Goal: Information Seeking & Learning: Find specific page/section

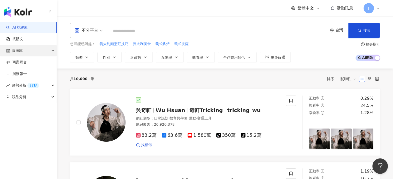
click at [22, 48] on span "資源庫" at bounding box center [17, 51] width 11 height 12
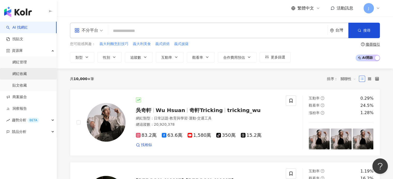
click at [26, 73] on link "網紅收藏" at bounding box center [19, 74] width 14 height 5
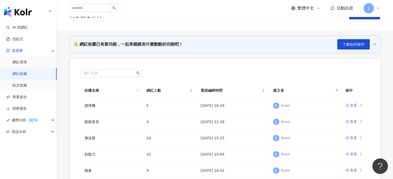
scroll to position [26, 0]
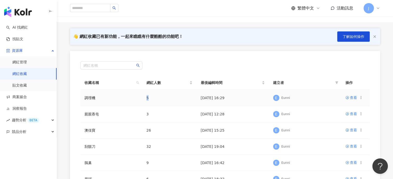
drag, startPoint x: 144, startPoint y: 98, endPoint x: 162, endPoint y: 98, distance: 18.9
click at [162, 98] on td "5" at bounding box center [169, 98] width 54 height 16
drag, startPoint x: 281, startPoint y: 98, endPoint x: 311, endPoint y: 100, distance: 30.0
click at [311, 100] on div "E Eunni" at bounding box center [305, 98] width 64 height 8
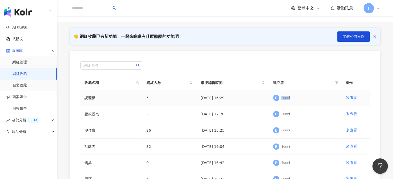
click at [311, 100] on div "E Eunni" at bounding box center [305, 98] width 64 height 8
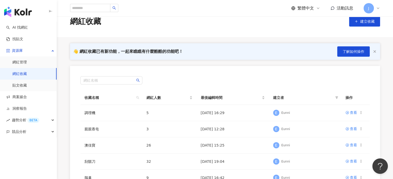
scroll to position [0, 0]
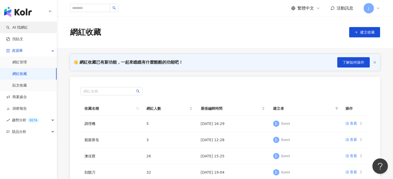
click at [14, 27] on link "AI 找網紅" at bounding box center [17, 27] width 22 height 5
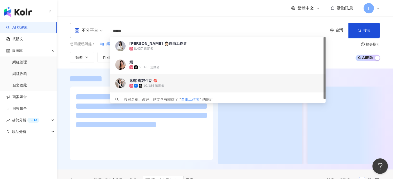
type input "*****"
click at [91, 65] on div "不分平台 自由工作者 ***** 台灣 搜尋 844fb3df-e452-49ee-8995-6aa9956ca82f 78a20c9d-ac6f-4b14-…" at bounding box center [225, 43] width 336 height 52
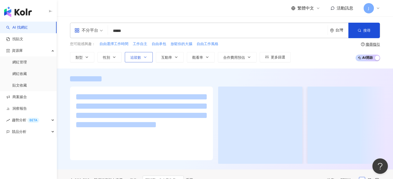
click at [145, 59] on icon "button" at bounding box center [145, 57] width 4 height 4
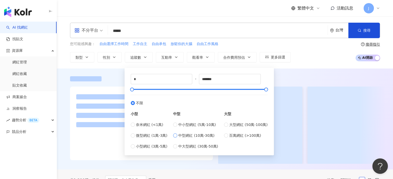
click at [206, 137] on span "中型網紅 (10萬-30萬)" at bounding box center [196, 136] width 36 height 6
type input "******"
click at [334, 59] on div "您可能感興趣： 自由選擇工作時間 工作自主 自由承包 放鬆你的大腦 自由工作風格 類型 性別 追蹤數 互動率 觀看率 合作費用預估 更多篩選 ****** -…" at bounding box center [225, 51] width 310 height 21
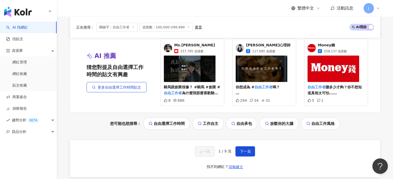
scroll to position [1142, 0]
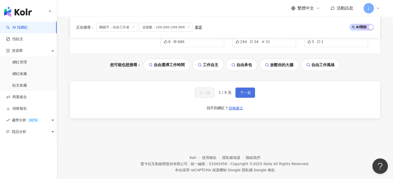
click at [242, 91] on span "下一頁" at bounding box center [245, 93] width 11 height 4
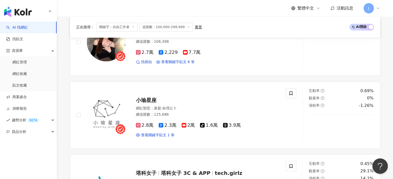
scroll to position [1138, 0]
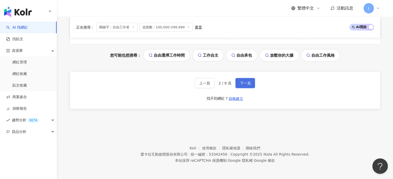
click at [243, 80] on button "下一頁" at bounding box center [245, 83] width 20 height 10
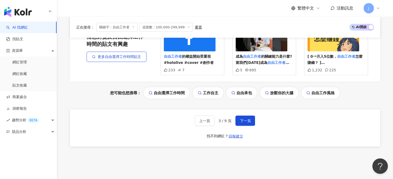
scroll to position [1111, 0]
click at [248, 126] on button "下一頁" at bounding box center [245, 121] width 20 height 10
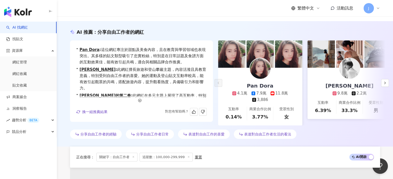
scroll to position [0, 0]
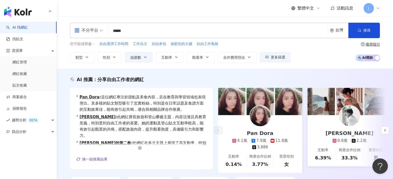
click at [90, 33] on div "不分平台" at bounding box center [86, 30] width 24 height 8
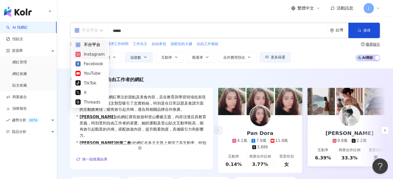
click at [94, 59] on div "Instagram" at bounding box center [89, 55] width 35 height 10
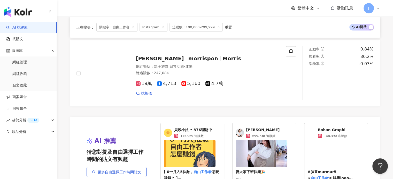
scroll to position [1059, 0]
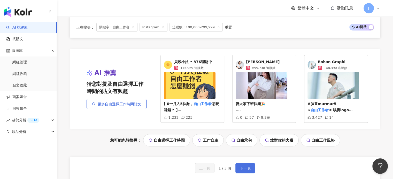
click at [243, 167] on span "下一頁" at bounding box center [245, 169] width 11 height 4
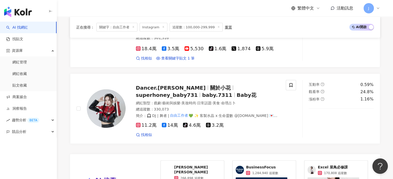
scroll to position [1085, 0]
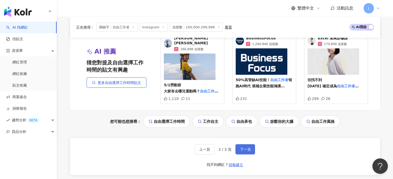
click at [238, 145] on button "下一頁" at bounding box center [245, 150] width 20 height 10
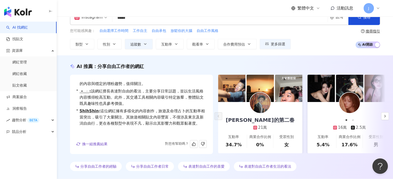
scroll to position [0, 0]
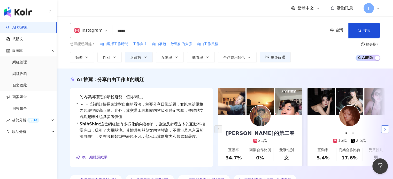
click at [386, 128] on icon "button" at bounding box center [385, 130] width 4 height 4
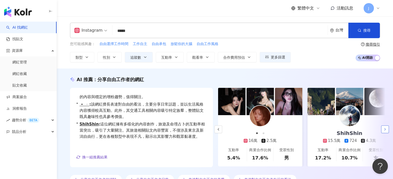
click at [386, 128] on icon "button" at bounding box center [385, 130] width 4 height 4
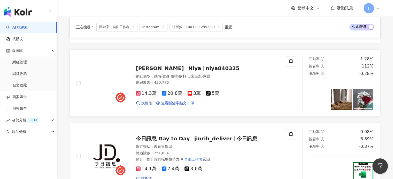
scroll to position [491, 0]
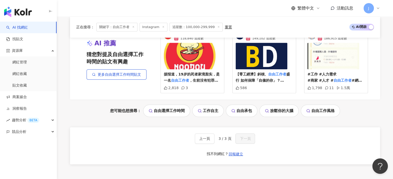
click at [256, 140] on div "上一頁 3 / 3 頁 下一頁 找不到網紅？ 回報建立" at bounding box center [225, 146] width 310 height 37
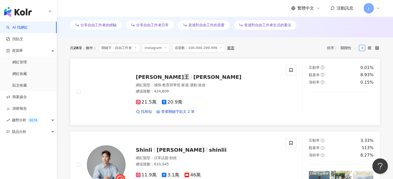
scroll to position [0, 0]
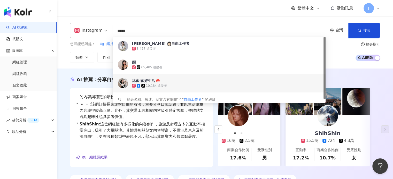
drag, startPoint x: 152, startPoint y: 32, endPoint x: 60, endPoint y: 29, distance: 92.0
click at [60, 29] on div "Instagram ***** 台灣 搜尋 844fb3df-e452-49ee-8995-6aa9956ca82f 78a20c9d-ac6f-4b14-9…" at bounding box center [225, 43] width 331 height 40
click at [95, 51] on div "您可能感興趣： 自由選擇工作時間 工作自主 自由承包 放鬆你的大腦 自由工作風格 類型 性別 追蹤數 互動率 觀看率 合作費用預估 更多篩選 ****** -…" at bounding box center [180, 51] width 221 height 21
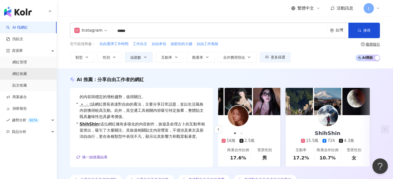
click at [19, 77] on link "網紅收藏" at bounding box center [19, 74] width 14 height 5
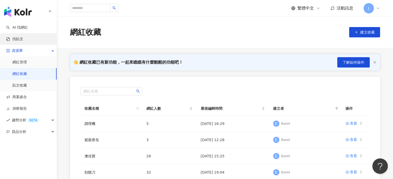
click at [21, 41] on link "找貼文" at bounding box center [14, 39] width 17 height 5
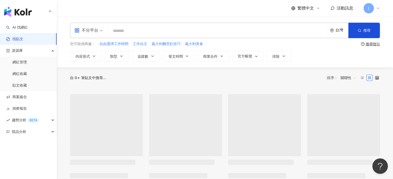
click at [160, 30] on input "search" at bounding box center [217, 30] width 215 height 11
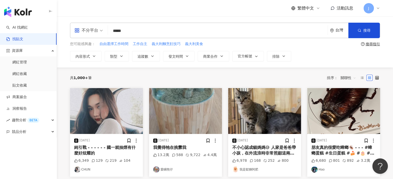
type input "*****"
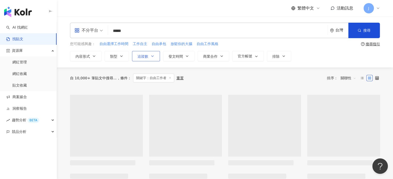
click at [145, 57] on span "追蹤數" at bounding box center [142, 56] width 11 height 4
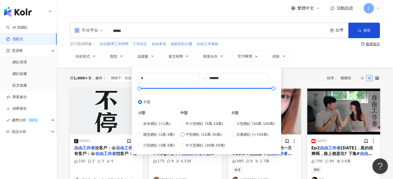
click at [201, 136] on span "中型網紅 (10萬-30萬)" at bounding box center [203, 135] width 36 height 6
type input "******"
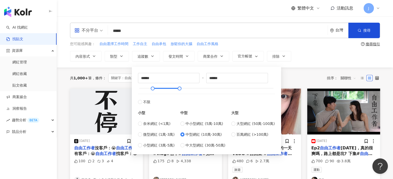
click at [295, 65] on div "不分平台 ***** 台灣 搜尋 您可能感興趣： 自由選擇工作時間 工作自主 自由承包 放鬆你的大腦 自由工作風格 搜尋指引 內容形式 類型 追蹤數 發文時間…" at bounding box center [225, 42] width 336 height 51
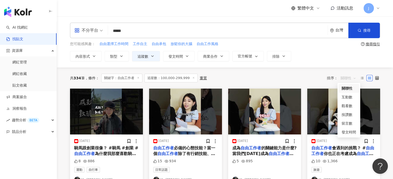
click at [347, 77] on span "關聯性" at bounding box center [347, 78] width 15 height 8
drag, startPoint x: 351, startPoint y: 135, endPoint x: 347, endPoint y: 135, distance: 4.1
click at [351, 135] on div "發文時間" at bounding box center [348, 133] width 14 height 6
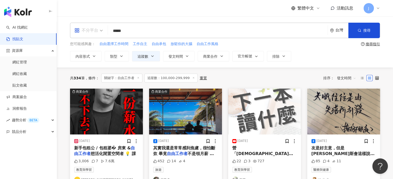
click at [88, 30] on div "不分平台" at bounding box center [86, 30] width 24 height 8
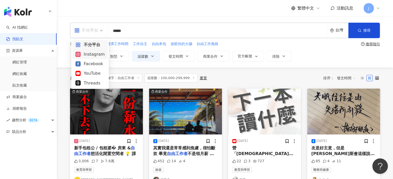
click at [93, 52] on div "Instagram" at bounding box center [89, 54] width 29 height 6
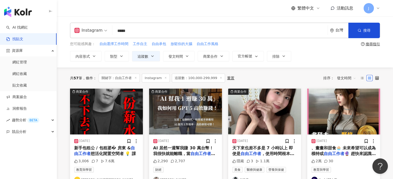
scroll to position [52, 0]
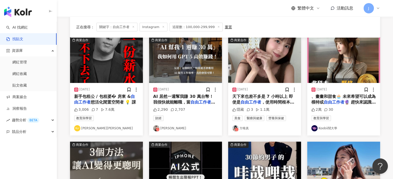
click at [283, 103] on span "，使用時間根本跟上班族沒兩樣" at bounding box center [263, 105] width 62 height 11
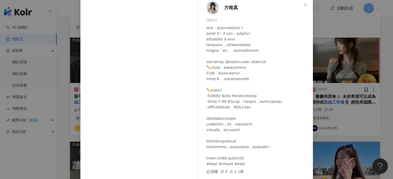
scroll to position [46, 0]
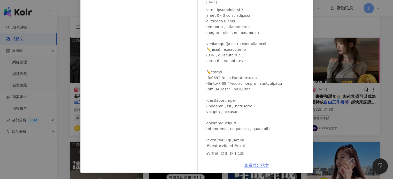
click at [259, 168] on link "查看原始貼文" at bounding box center [256, 165] width 25 height 5
click at [368, 116] on div "方唯真 2025/7/28 隱藏 3 1.1萬 查看原始貼文" at bounding box center [196, 89] width 393 height 179
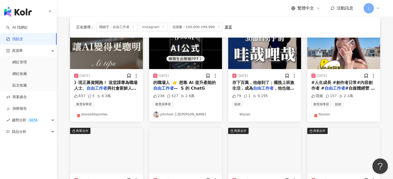
scroll to position [155, 0]
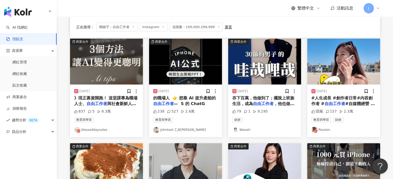
click at [356, 101] on span "#自媒體經營 #副業斜槓 #" at bounding box center [343, 106] width 64 height 11
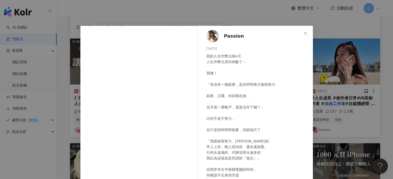
scroll to position [46, 0]
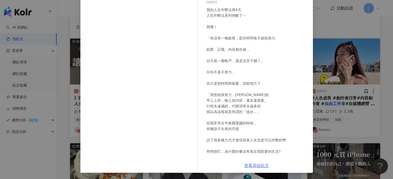
click at [258, 168] on link "查看原始貼文" at bounding box center [256, 165] width 25 height 5
click at [336, 75] on div "Passion 2025/6/25 我的人生作弊法第4天 人生作弊法系列倒數了～ 我懂！ 「有沒有一種疲憊，是你明明每天都很努力、 副業、正職、內容都在做， …" at bounding box center [196, 89] width 393 height 179
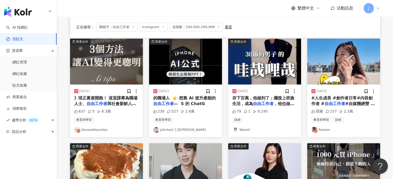
click at [197, 103] on span "— S 的 ChatG" at bounding box center [189, 103] width 31 height 5
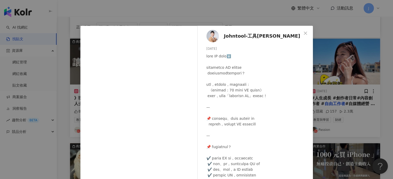
click at [325, 113] on div "Johntool-工具王阿璋 2025/7/14 238 527 2.6萬 查看原始貼文" at bounding box center [196, 89] width 393 height 179
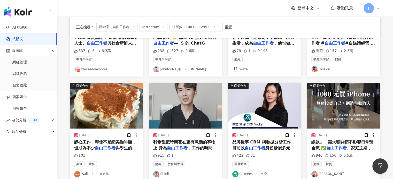
scroll to position [258, 0]
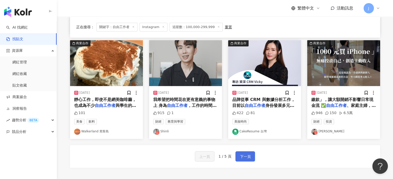
click at [250, 157] on button "下一頁" at bounding box center [245, 157] width 20 height 10
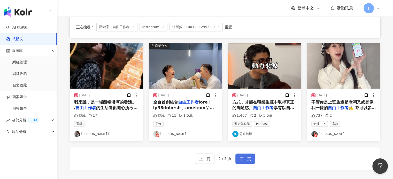
click at [243, 158] on span "下一頁" at bounding box center [245, 159] width 11 height 6
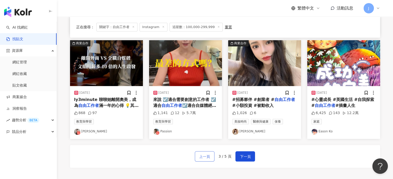
click at [206, 158] on span "上一頁" at bounding box center [204, 157] width 11 height 6
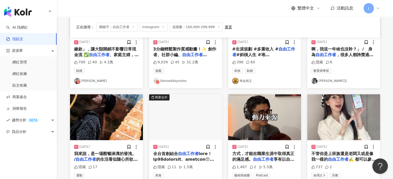
scroll to position [103, 0]
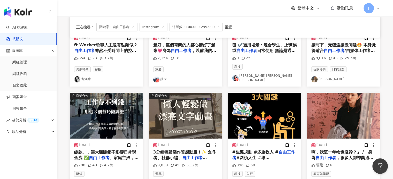
click at [358, 156] on span "，很多人都誇獎過我「自律」，但" at bounding box center [342, 161] width 62 height 11
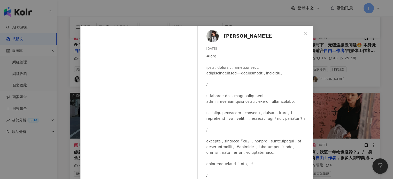
scroll to position [46, 0]
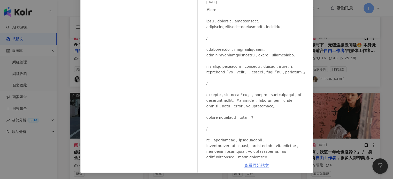
click at [263, 168] on link "查看原始貼文" at bounding box center [256, 165] width 25 height 5
click at [363, 94] on div "凱特王 2024/12/18 隱藏 6 查看原始貼文" at bounding box center [196, 89] width 393 height 179
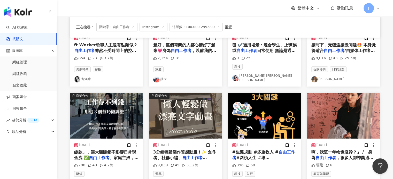
scroll to position [258, 0]
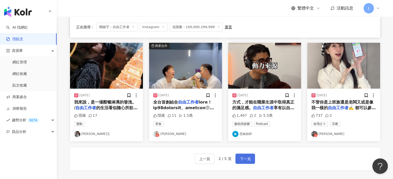
click at [247, 156] on span "下一頁" at bounding box center [245, 159] width 11 height 6
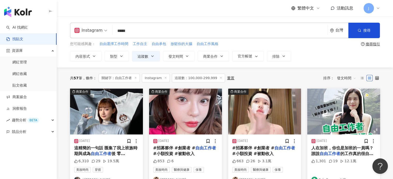
scroll to position [52, 0]
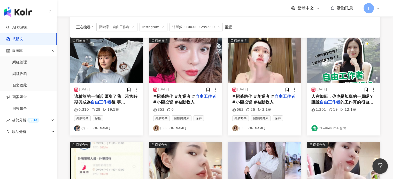
click at [116, 101] on span "後 零零總總的生活體悟 長大" at bounding box center [105, 108] width 63 height 17
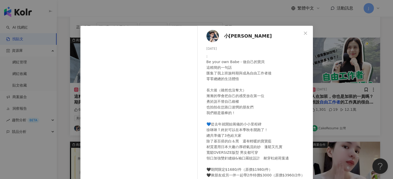
scroll to position [53, 0]
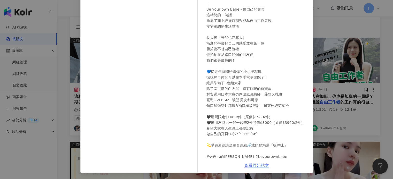
click at [255, 166] on link "查看原始貼文" at bounding box center [256, 165] width 25 height 5
click at [338, 111] on div "小徐🌱 2024/10/21 : Be your own Babe - 做自己的寶貝 這精簡的一句話 匯集了我上班族時期與成為自由工作者後 零零總總的生活體悟…" at bounding box center [196, 89] width 393 height 179
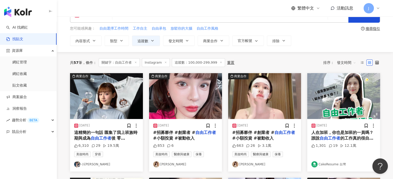
scroll to position [0, 0]
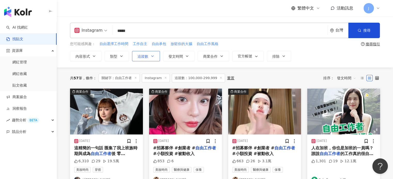
click at [141, 55] on span "追蹤數" at bounding box center [142, 56] width 11 height 4
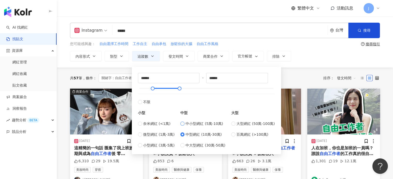
click at [202, 124] on span "中小型網紅 (5萬-10萬)" at bounding box center [203, 124] width 37 height 6
type input "*****"
click at [329, 72] on div "共 57 筆 條件 ： 關鍵字：自由工作者 Instagram 追蹤數：100,000-299,999 重置 排序： 發文時間" at bounding box center [225, 78] width 310 height 21
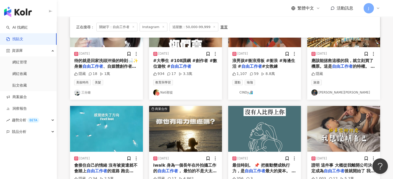
scroll to position [258, 0]
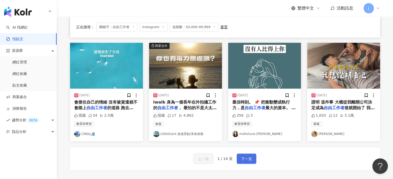
click at [245, 159] on span "下一頁" at bounding box center [246, 159] width 11 height 6
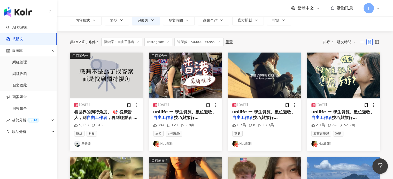
scroll to position [52, 0]
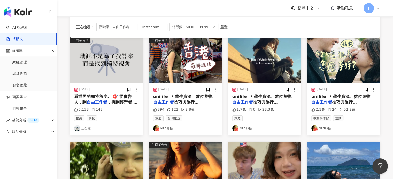
click at [271, 97] on span "unilife ⭢ 學生資源、數位遊牧、" at bounding box center [263, 96] width 63 height 5
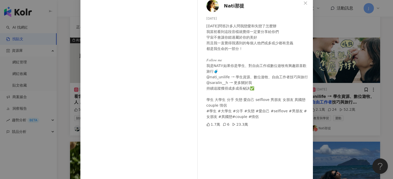
scroll to position [53, 0]
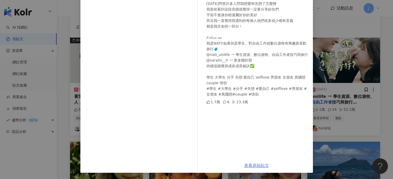
click at [253, 165] on link "查看原始貼文" at bounding box center [256, 165] width 25 height 5
click at [358, 115] on div "Nati那提 2025/7/10 昨天問答許多人問我戀愛和失戀了怎麼辦 我當初看到這段音檔就覺得一定要分享給你們 宇宙不會讓你錯過屬於你的美好 而且我一直覺得…" at bounding box center [196, 89] width 393 height 179
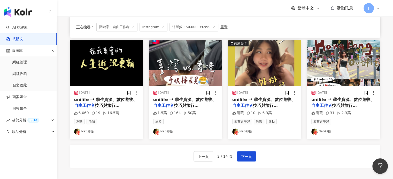
scroll to position [232, 0]
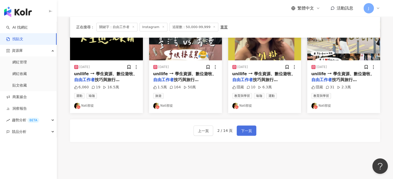
click at [246, 133] on span "下一頁" at bounding box center [246, 131] width 11 height 6
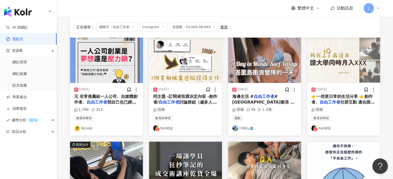
scroll to position [129, 0]
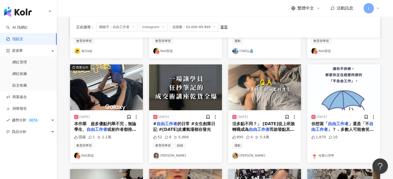
click at [119, 131] on span "或創作者都推薦試試Galaxy" at bounding box center [105, 132] width 62 height 11
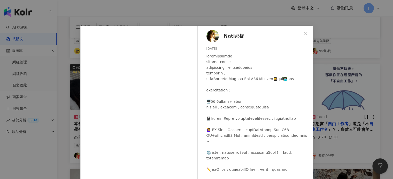
scroll to position [46, 0]
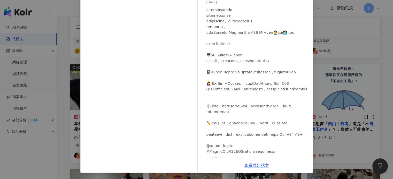
click at [325, 145] on div "Nati那提 2025/6/16 隱藏 1 2.1萬 查看原始貼文" at bounding box center [196, 89] width 393 height 179
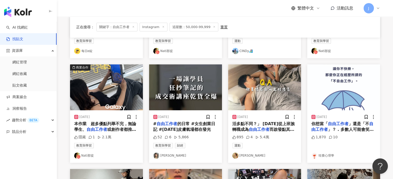
click at [281, 130] on span "而啟發點其實是因為「開始接受" at bounding box center [263, 132] width 62 height 11
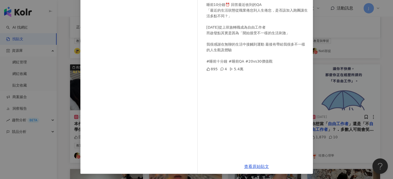
scroll to position [53, 0]
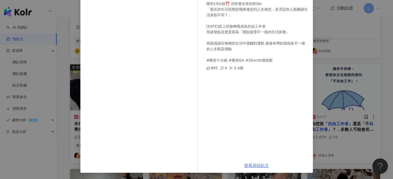
click at [253, 166] on link "查看原始貼文" at bounding box center [256, 165] width 25 height 5
click at [368, 101] on div "Hsieh ting hsuan 2025/6/12 睡前10分鐘⏰ 回答最近收到的QA 「最近的生活狀態從職業倦怠到人生倦怠，是否該加入跑團讓生活多點不同？…" at bounding box center [196, 89] width 393 height 179
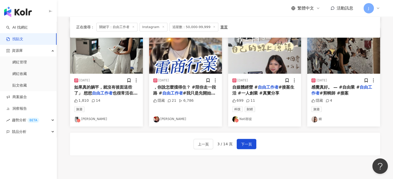
scroll to position [258, 0]
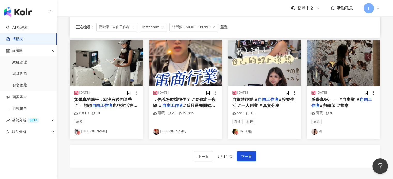
click at [338, 103] on span "#剪輯師 #接案" at bounding box center [333, 105] width 29 height 5
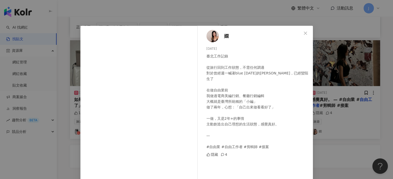
scroll to position [46, 0]
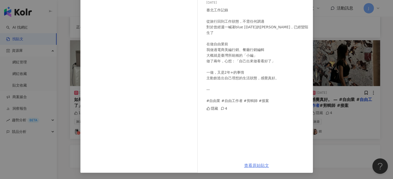
click at [259, 163] on link "查看原始貼文" at bounding box center [256, 165] width 25 height 5
click at [361, 68] on div "嫺 2025/5/22 臺北工作記錄 從旅行回到工作狀態，不需任何調適 對於曾經週一喊著blue Monday的嫺嫺，已經蠻陌生了 在做自由業前 我做過電商美…" at bounding box center [196, 89] width 393 height 179
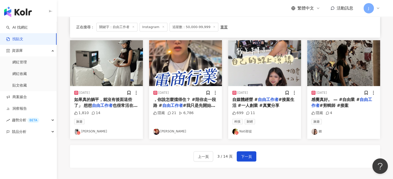
click at [209, 106] on span "#我只是先開始了 #起步比別" at bounding box center [184, 108] width 62 height 11
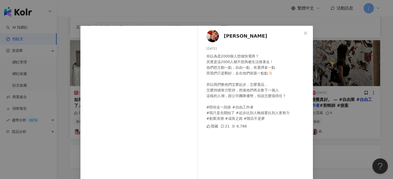
click at [335, 128] on div "田智凱KAI 2025/5/26 你以為是2000個人想做快電商？ 其實是這2000人都不想再被生活推著走！ 他們想主動一點，自由一點，有選擇多一點 而我們只…" at bounding box center [196, 89] width 393 height 179
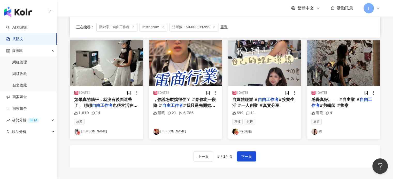
click at [258, 156] on div "上一頁 3 / 14 頁 下一頁" at bounding box center [225, 156] width 310 height 23
click at [252, 159] on button "下一頁" at bounding box center [247, 157] width 20 height 10
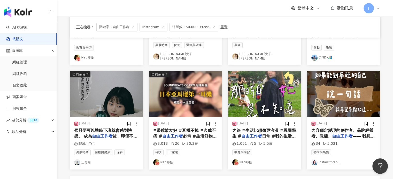
scroll to position [319, 0]
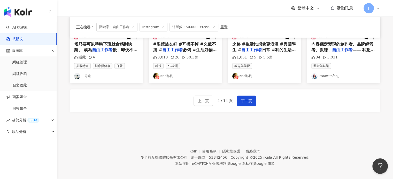
click at [258, 101] on div "上一頁 4 / 14 頁 下一頁" at bounding box center [225, 101] width 310 height 23
click at [247, 98] on span "下一頁" at bounding box center [246, 101] width 11 height 6
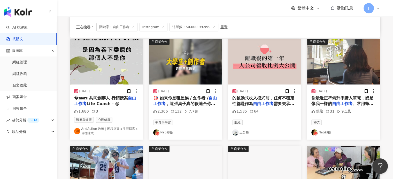
scroll to position [258, 0]
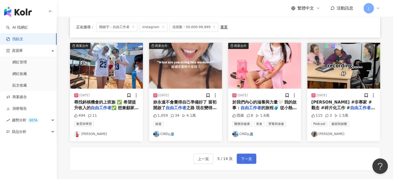
click at [246, 160] on span "下一頁" at bounding box center [246, 159] width 11 height 6
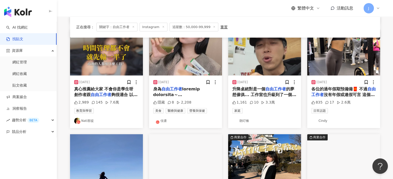
scroll to position [155, 0]
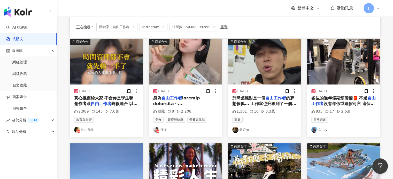
click at [282, 98] on mark "自由工作者" at bounding box center [275, 98] width 21 height 5
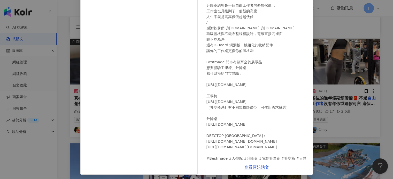
scroll to position [53, 0]
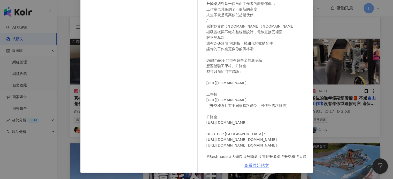
click at [255, 167] on link "查看原始貼文" at bounding box center [256, 165] width 25 height 5
click at [373, 138] on div "朗叮懶 2025/1/24 升降桌絕對是一個自由工作者的夢想傢俱... 工作室也升級到了一個新的高度 人生不就是高高低低起起伏伏 / 感謝乾爹們 @dezct…" at bounding box center [196, 89] width 393 height 179
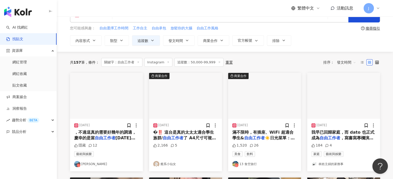
scroll to position [0, 0]
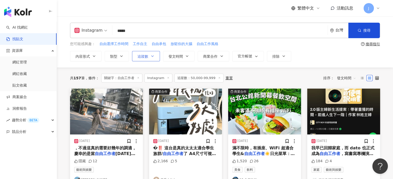
click at [151, 59] on button "追蹤數" at bounding box center [146, 56] width 28 height 10
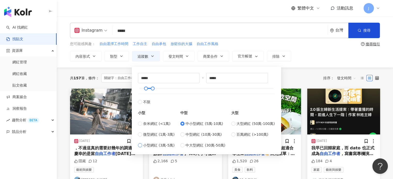
click at [154, 143] on span "小型網紅 (3萬-5萬)" at bounding box center [159, 146] width 32 height 6
type input "*****"
click at [321, 77] on div "共 157 筆 條件 ： 關鍵字：自由工作者 Instagram 追蹤數：50,000-99,999 重置 排序： 發文時間" at bounding box center [225, 78] width 310 height 9
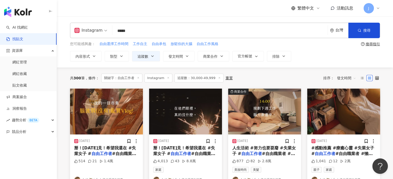
scroll to position [52, 0]
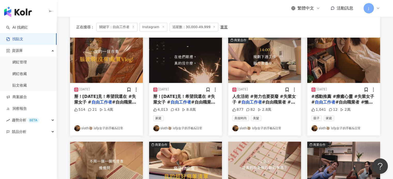
click at [279, 102] on span "#自由職業者 #懶在家系列" at bounding box center [263, 105] width 63 height 11
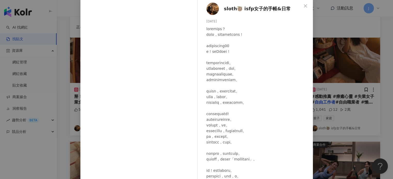
scroll to position [53, 0]
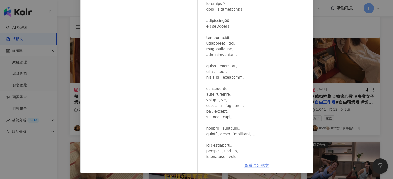
click at [247, 168] on link "查看原始貼文" at bounding box center [256, 165] width 25 height 5
click at [314, 118] on div "sloth🦥 isfp女子的手帳&日常 2025/9/8 877 82 2.8萬 查看原始貼文" at bounding box center [196, 89] width 393 height 179
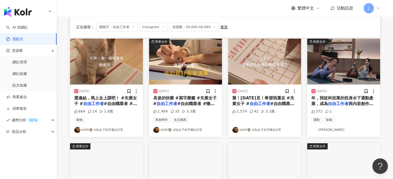
scroll to position [258, 0]
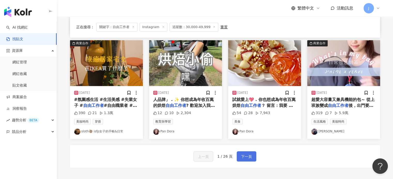
click at [241, 154] on span "下一頁" at bounding box center [246, 157] width 11 height 6
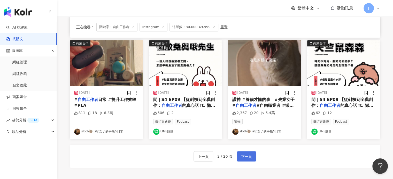
click at [245, 160] on button "下一頁" at bounding box center [247, 157] width 20 height 10
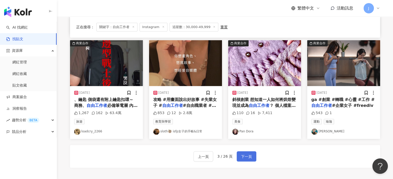
click at [246, 158] on span "下一頁" at bounding box center [246, 157] width 11 height 6
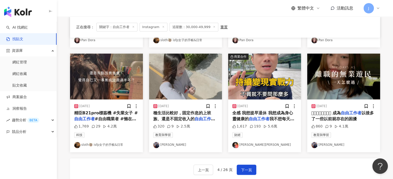
scroll to position [232, 0]
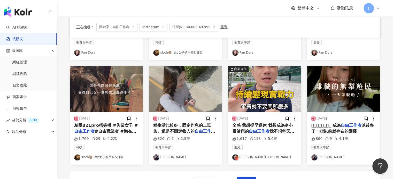
click at [205, 130] on mark "自由工作者" at bounding box center [184, 134] width 62 height 11
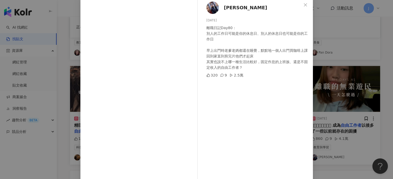
scroll to position [53, 0]
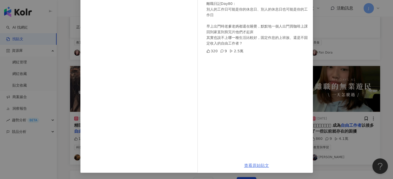
click at [258, 168] on link "查看原始貼文" at bounding box center [256, 165] width 25 height 5
click at [14, 89] on div "Nicky 2025/7/13 離職日記Day80： 別人的工作日可能是你的休息日、別人的休息日也可能是你的工作日 早上出門時老爹老媽都還在睡覺，默默地一個人…" at bounding box center [196, 89] width 393 height 179
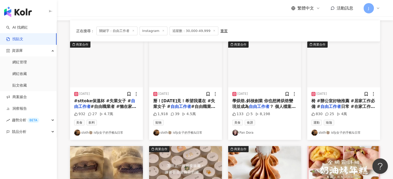
scroll to position [0, 0]
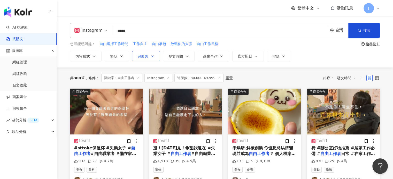
click at [151, 57] on icon "button" at bounding box center [152, 56] width 4 height 4
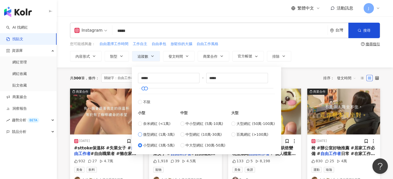
click at [157, 134] on span "微型網紅 (1萬-3萬)" at bounding box center [159, 135] width 32 height 6
type input "*****"
click at [318, 58] on div "內容形式 類型 追蹤數 發文時間 商業合作 官方帳號 排除 ***** - ***** 不限 小型 奈米網紅 (<1萬) 微型網紅 (1萬-3萬) 小型網紅 …" at bounding box center [225, 56] width 310 height 10
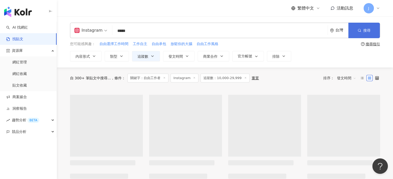
click at [369, 30] on span "搜尋" at bounding box center [366, 30] width 7 height 4
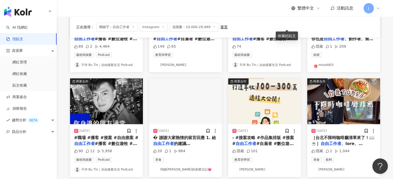
scroll to position [258, 0]
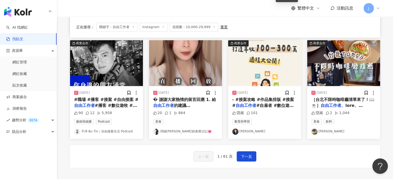
click at [297, 155] on div "上一頁 1 / 61 頁 下一頁" at bounding box center [225, 156] width 310 height 23
click at [241, 155] on span "下一頁" at bounding box center [246, 157] width 11 height 6
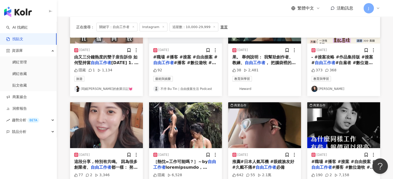
scroll to position [155, 0]
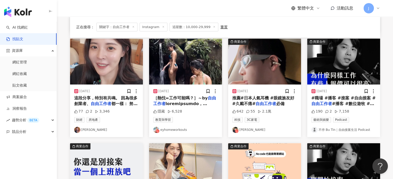
click at [342, 101] on span "#播客 #數位遊牧 #自由業" at bounding box center [342, 106] width 63 height 11
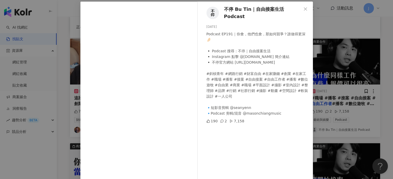
scroll to position [53, 0]
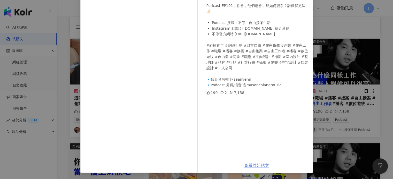
click at [248, 165] on link "查看原始貼文" at bounding box center [256, 165] width 25 height 5
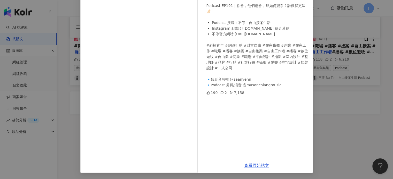
click at [371, 123] on div "不停 Bu Tin｜自由接案生活 Podcast 2025/8/20 Podcast EP191｜你會，他們也會，那如何競爭？誰做得更深🤌🏻 ▪️ Podca…" at bounding box center [196, 89] width 393 height 179
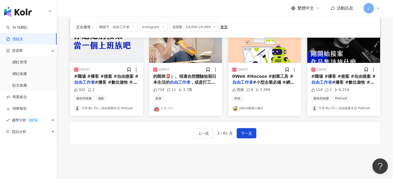
scroll to position [286, 0]
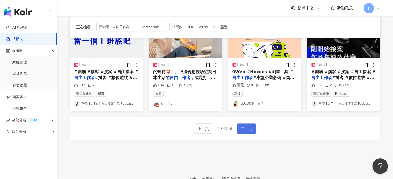
click at [248, 130] on span "下一頁" at bounding box center [246, 129] width 11 height 6
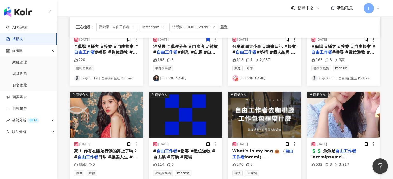
scroll to position [232, 0]
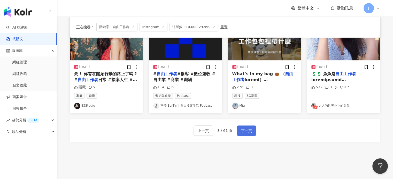
click at [248, 129] on span "下一頁" at bounding box center [246, 131] width 11 height 6
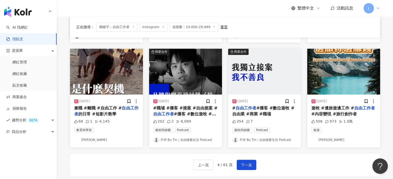
scroll to position [258, 0]
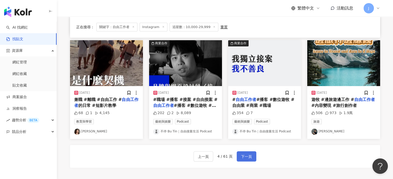
click at [243, 157] on span "下一頁" at bounding box center [246, 157] width 11 height 6
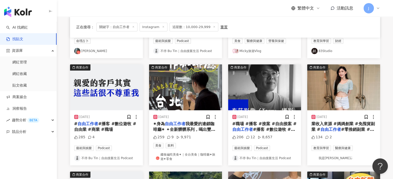
scroll to position [284, 0]
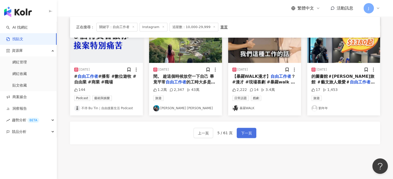
click at [246, 132] on span "下一頁" at bounding box center [246, 133] width 11 height 6
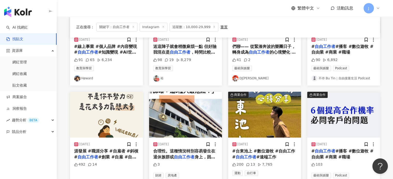
scroll to position [258, 0]
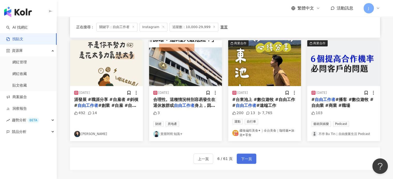
click at [247, 160] on span "下一頁" at bounding box center [246, 159] width 11 height 6
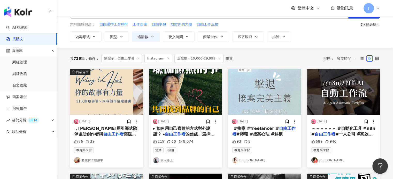
scroll to position [0, 0]
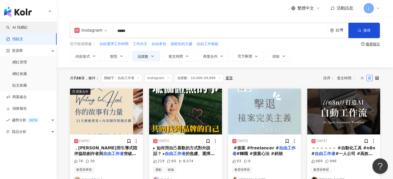
drag, startPoint x: 155, startPoint y: 32, endPoint x: 11, endPoint y: 22, distance: 144.7
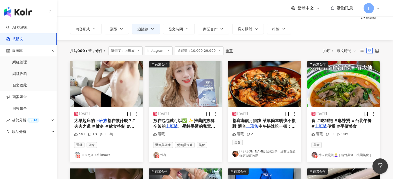
scroll to position [52, 0]
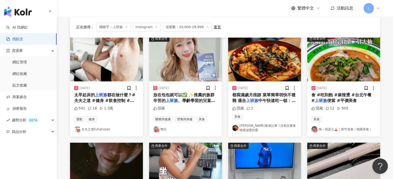
click at [121, 100] on span "都在做什麼？ ​ ​ #夫夫之道 #健身 #飲食控制 #阿凱還在睡覺" at bounding box center [104, 101] width 61 height 17
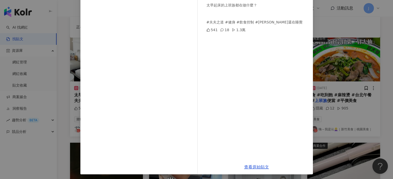
scroll to position [53, 0]
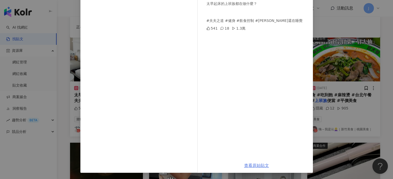
click at [252, 166] on link "查看原始貼文" at bounding box center [256, 165] width 25 height 5
click at [367, 98] on div "夫夫之道Fufuknows 2025/9/19 太早起床的上班族都在做什麼？ ​ ​ #夫夫之道 #健身 #飲食控制 #阿凱還在睡覺 541 18 1.3萬 …" at bounding box center [196, 89] width 393 height 179
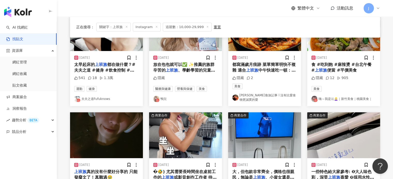
scroll to position [129, 0]
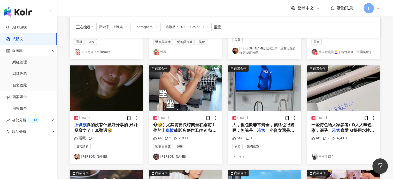
click at [193, 128] on span "或影音創作工作者 待在桌椅前的時間" at bounding box center [185, 133] width 64 height 11
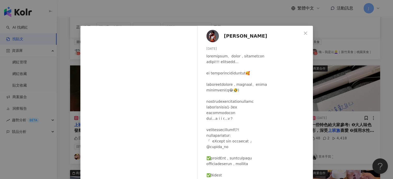
click at [352, 113] on div "Kiki Lu 2025/9/18 46 5 2,871 查看原始貼文" at bounding box center [196, 89] width 393 height 179
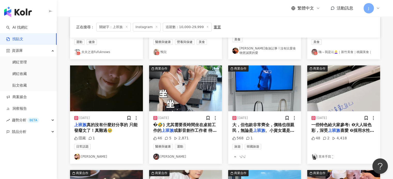
scroll to position [0, 0]
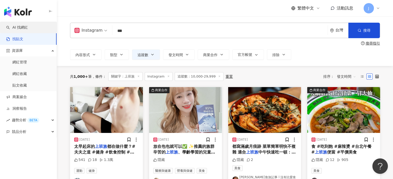
drag, startPoint x: 163, startPoint y: 32, endPoint x: 21, endPoint y: 29, distance: 142.3
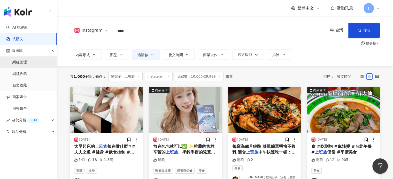
type input "****"
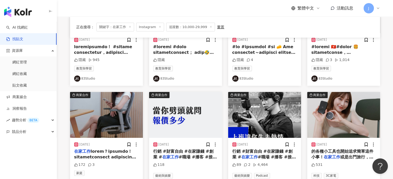
scroll to position [129, 0]
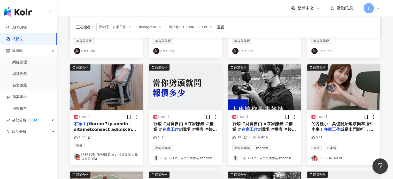
click at [358, 132] on span "或是出門旅行，最怕的就是 👉" at bounding box center [342, 132] width 62 height 11
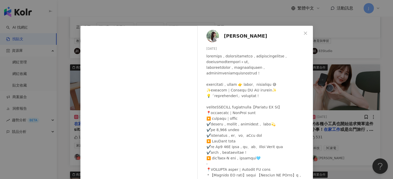
scroll to position [23, 0]
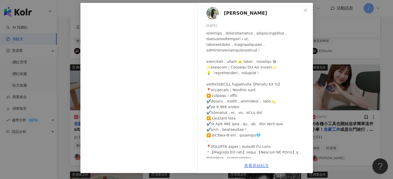
click at [254, 166] on link "查看原始貼文" at bounding box center [256, 166] width 25 height 5
click at [342, 124] on div "Mandy Lee 2025/9/1 531 查看原始貼文" at bounding box center [196, 89] width 393 height 179
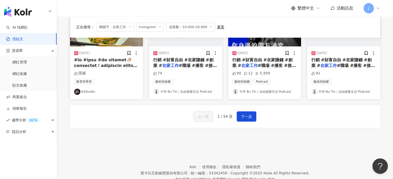
scroll to position [316, 0]
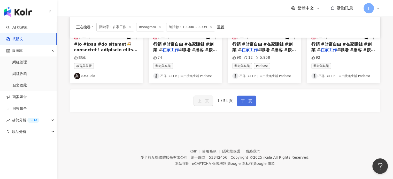
click at [245, 98] on span "下一頁" at bounding box center [246, 101] width 11 height 6
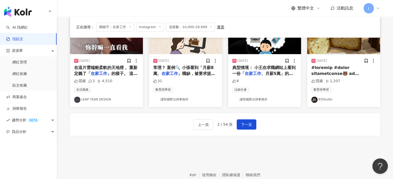
scroll to position [291, 0]
click at [246, 120] on button "下一頁" at bounding box center [247, 124] width 20 height 10
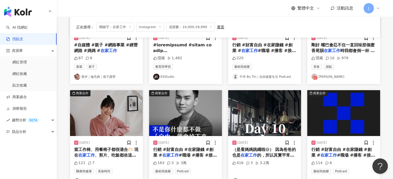
scroll to position [181, 0]
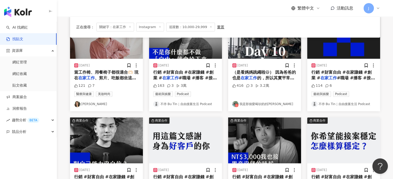
click at [119, 78] on span "、剪片、吃飯都坐這張，超讚！" at bounding box center [105, 81] width 62 height 11
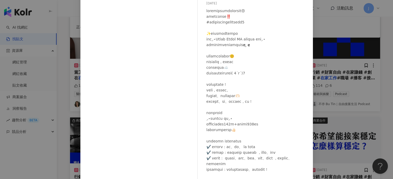
scroll to position [62, 0]
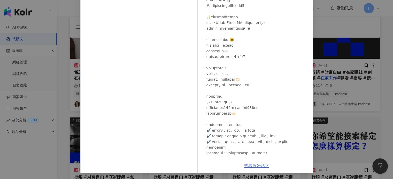
click at [258, 164] on link "查看原始貼文" at bounding box center [256, 166] width 25 height 5
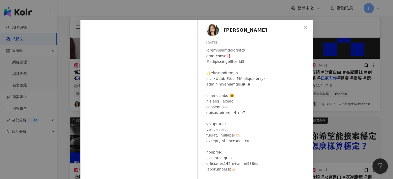
scroll to position [0, 0]
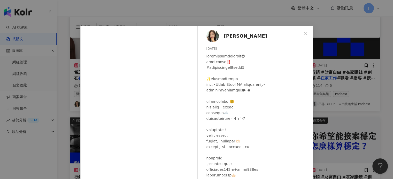
click at [346, 112] on div "Hihi Stella 2025/8/8 121 7 查看原始貼文" at bounding box center [196, 89] width 393 height 179
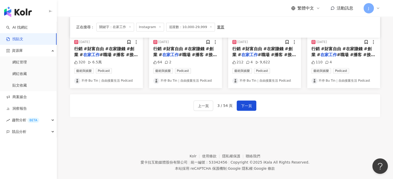
scroll to position [310, 0]
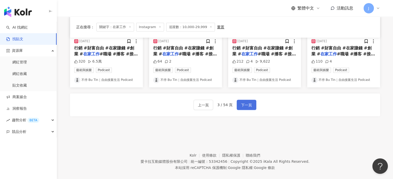
click at [245, 105] on span "下一頁" at bounding box center [246, 105] width 11 height 6
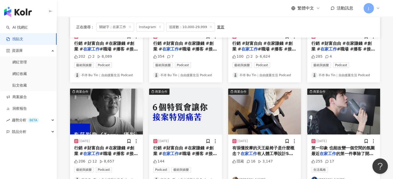
scroll to position [155, 0]
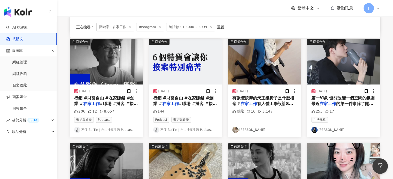
click at [349, 102] on span "的第一件事除了開專注的音樂之外" at bounding box center [342, 106] width 62 height 11
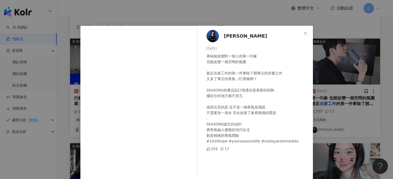
scroll to position [53, 0]
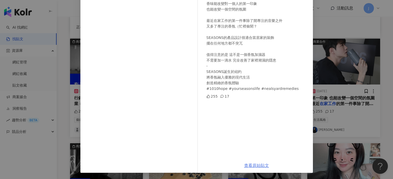
click at [264, 168] on link "查看原始貼文" at bounding box center [256, 165] width 25 height 5
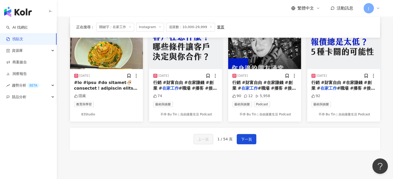
scroll to position [316, 0]
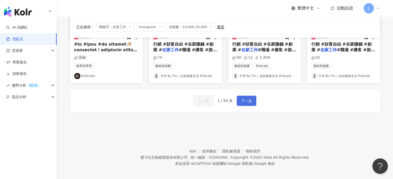
click at [248, 99] on span "下一頁" at bounding box center [246, 101] width 11 height 6
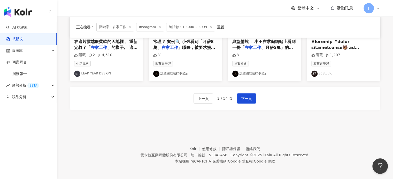
click at [244, 92] on div "上一頁 2 / 54 頁 下一頁" at bounding box center [225, 98] width 310 height 23
click at [245, 98] on span "下一頁" at bounding box center [246, 99] width 11 height 6
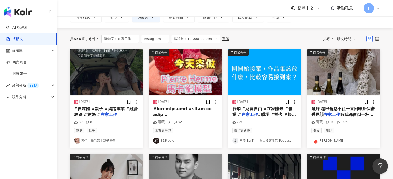
scroll to position [0, 0]
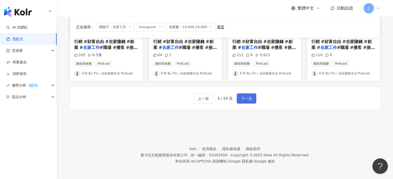
click at [251, 97] on span "下一頁" at bounding box center [246, 99] width 11 height 6
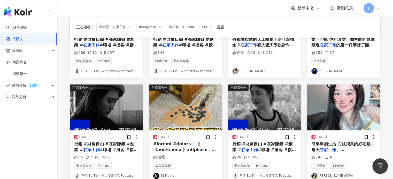
scroll to position [258, 0]
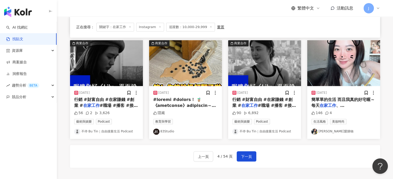
click at [361, 104] on span "、[PERSON_NAME]、保養照顧自己跟[PERSON_NAME]" at bounding box center [342, 111] width 63 height 17
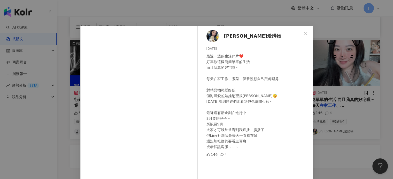
scroll to position [52, 0]
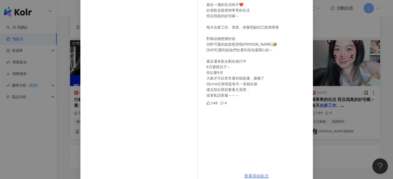
click at [259, 176] on link "查看原始貼文" at bounding box center [256, 176] width 25 height 5
click at [360, 106] on div "[PERSON_NAME]比愛購物 [DATE] 最近一週的生活碎片❤️ 好喜歡這樣簡簡單單的生活 而且我真的好宅喔～ 每天在家工作、煮菜、保養照顧自己跟虎哩…" at bounding box center [196, 89] width 393 height 179
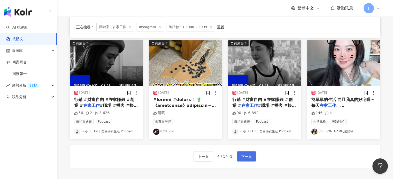
click at [249, 160] on button "下一頁" at bounding box center [247, 157] width 20 height 10
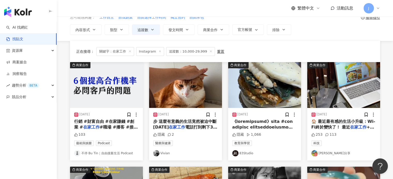
scroll to position [26, 0]
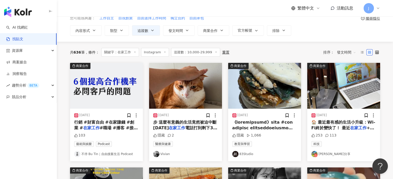
click at [185, 131] on span "電話打到剩下3% 無時無刻都要通" at bounding box center [185, 131] width 64 height 11
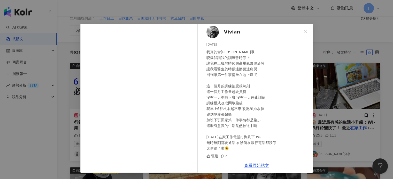
scroll to position [3, 0]
click at [337, 125] on div "[PERSON_NAME] [DATE] 我真的會[PERSON_NAME]啾 咬爆我讓我的訓練暫時停止 讓我在上班的時候躺高壓氧邊躺邊哭 讓我看醫生的時候邊…" at bounding box center [196, 89] width 393 height 179
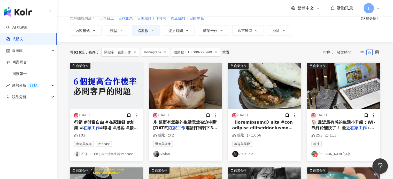
click at [350, 126] on mark "在家工作" at bounding box center [358, 128] width 17 height 5
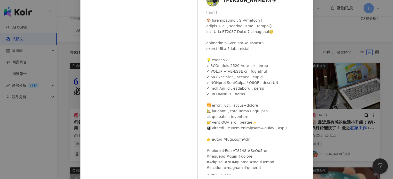
scroll to position [53, 0]
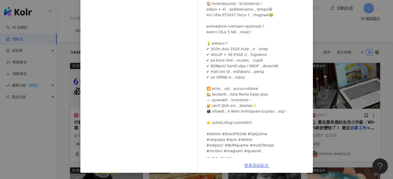
click at [259, 165] on link "查看原始貼文" at bounding box center [256, 165] width 25 height 5
click at [31, 112] on div "[PERSON_NAME]愛分享 [DATE] 253 113 查看原始貼文" at bounding box center [196, 89] width 393 height 179
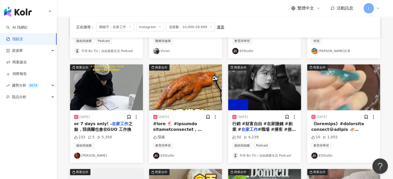
scroll to position [258, 0]
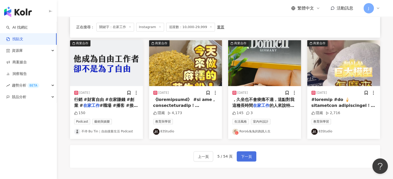
click at [249, 155] on span "下一頁" at bounding box center [246, 157] width 11 height 6
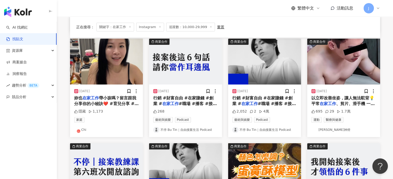
scroll to position [310, 0]
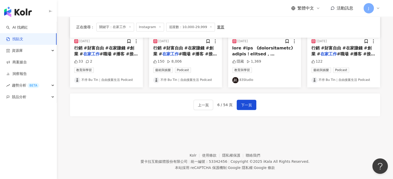
click at [247, 110] on div "上一頁 6 / 54 頁 下一頁" at bounding box center [225, 105] width 310 height 23
click at [249, 106] on span "下一頁" at bounding box center [246, 105] width 11 height 6
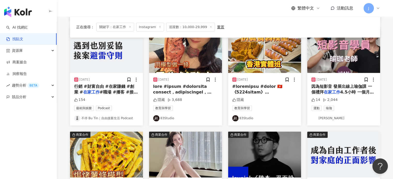
scroll to position [155, 0]
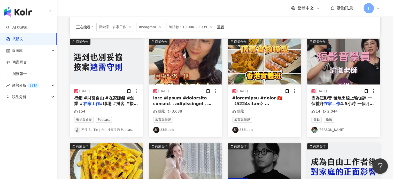
click at [346, 100] on span "因為短影音 發展出線上瑜伽課 一個禮拜" at bounding box center [341, 101] width 61 height 11
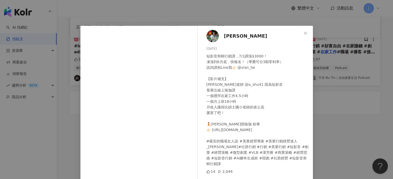
click at [371, 133] on div "[PERSON_NAME] [DATE] 短影音剪輯行銷課，7/1調漲$3000！ 凍漲到6月底，快報名！（學費可分3期零利率） 諮詢課程Line我👉🏻 @v…" at bounding box center [196, 89] width 393 height 179
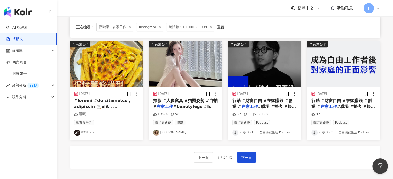
scroll to position [286, 0]
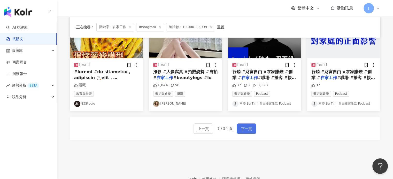
click at [237, 131] on button "下一頁" at bounding box center [247, 129] width 20 height 10
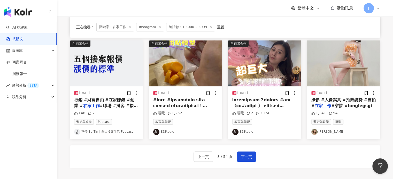
scroll to position [258, 0]
click at [247, 157] on span "下一頁" at bounding box center [246, 157] width 11 height 6
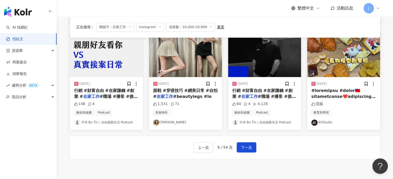
scroll to position [310, 0]
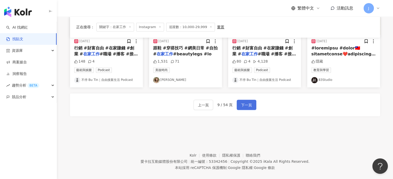
click at [245, 103] on span "下一頁" at bounding box center [246, 105] width 11 height 6
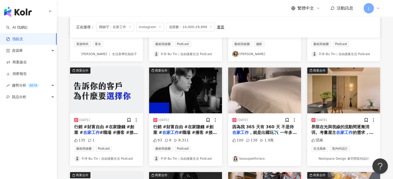
scroll to position [155, 0]
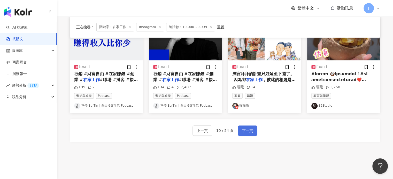
click at [246, 133] on span "下一頁" at bounding box center [247, 131] width 11 height 6
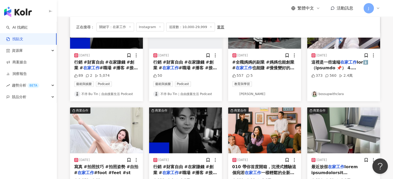
scroll to position [258, 0]
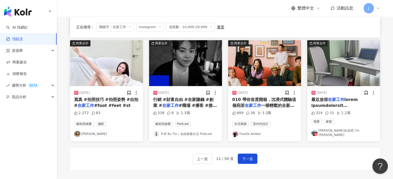
click at [260, 103] on mark "在家工作" at bounding box center [253, 105] width 17 height 5
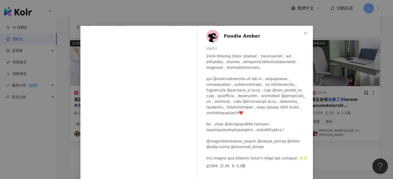
click at [344, 136] on div "Foodie Amber [DATE] 889 38 3.3萬 查看原始貼文" at bounding box center [196, 89] width 393 height 179
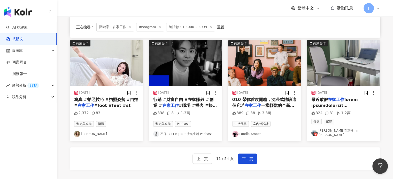
click at [359, 104] on span at bounding box center [343, 177] width 65 height 161
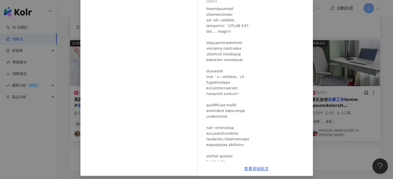
scroll to position [53, 0]
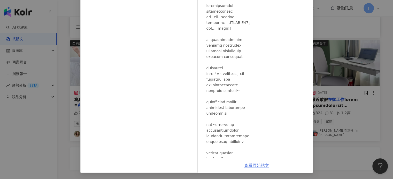
click at [257, 168] on link "查看原始貼文" at bounding box center [256, 165] width 25 height 5
click at [346, 115] on div "[PERSON_NAME]在這裡 I'm [PERSON_NAME] [DATE] 324 31 1.2萬 查看原始貼文" at bounding box center [196, 89] width 393 height 179
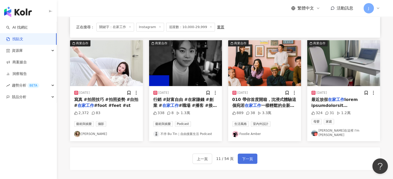
click at [242, 158] on span "下一頁" at bounding box center [247, 159] width 11 height 6
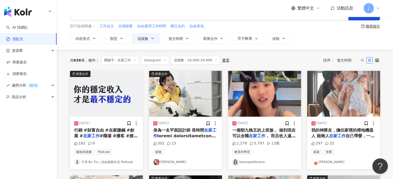
scroll to position [0, 0]
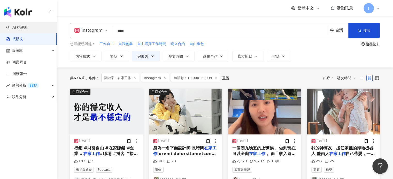
drag, startPoint x: 150, startPoint y: 31, endPoint x: 51, endPoint y: 26, distance: 98.5
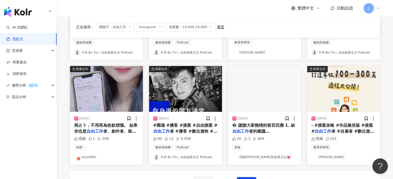
scroll to position [258, 0]
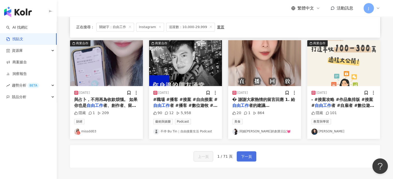
click at [249, 156] on span "下一頁" at bounding box center [246, 157] width 11 height 6
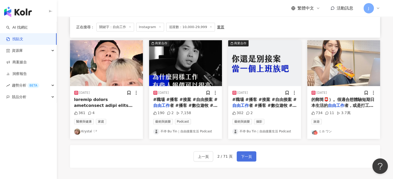
click at [248, 155] on span "下一頁" at bounding box center [246, 157] width 11 height 6
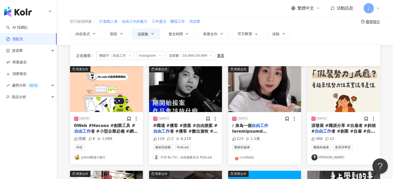
scroll to position [0, 0]
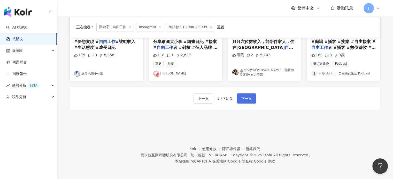
click at [241, 96] on span "下一頁" at bounding box center [246, 99] width 11 height 6
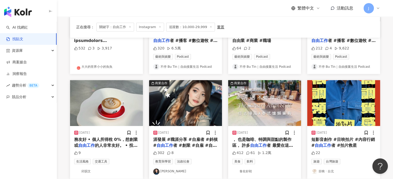
scroll to position [284, 0]
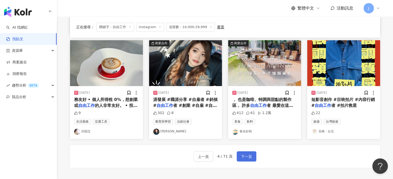
click at [247, 156] on span "下一頁" at bounding box center [246, 157] width 11 height 6
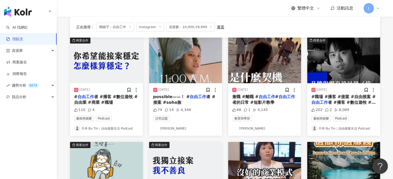
scroll to position [52, 0]
click at [197, 100] on div "possible——！ # 自由工作 者 #接案 #soho族" at bounding box center [185, 100] width 65 height 12
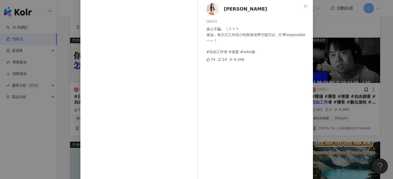
scroll to position [53, 0]
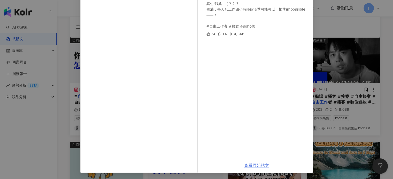
click at [256, 167] on link "查看原始貼文" at bounding box center [256, 165] width 25 height 5
click at [332, 98] on div "[PERSON_NAME]之 [DATE] 真心不騙。（？？？ 矮油，每天只工作四小時那個淡季可能可以，忙季impossible——！ #自由工作者 #接案 …" at bounding box center [196, 89] width 393 height 179
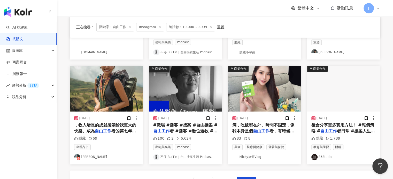
scroll to position [258, 0]
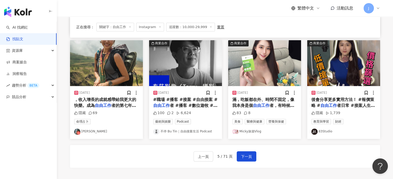
click at [119, 100] on span "，收入增長的成就感帶給我更大的快樂。成為" at bounding box center [105, 102] width 62 height 11
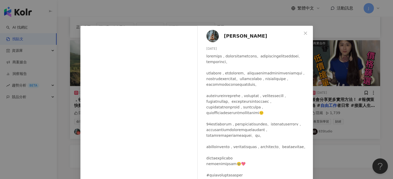
click at [364, 127] on div "[PERSON_NAME] [DATE] 隱藏 69 查看原始貼文" at bounding box center [196, 89] width 393 height 179
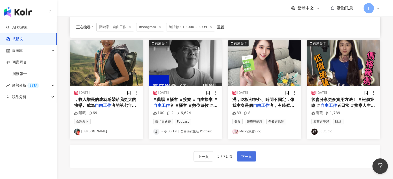
click at [239, 159] on button "下一頁" at bounding box center [247, 157] width 20 height 10
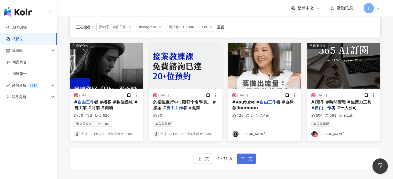
click at [246, 162] on span "下一頁" at bounding box center [246, 159] width 11 height 6
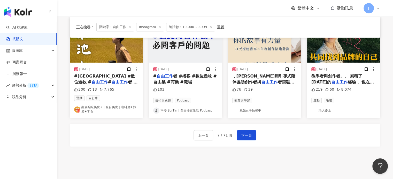
scroll to position [284, 0]
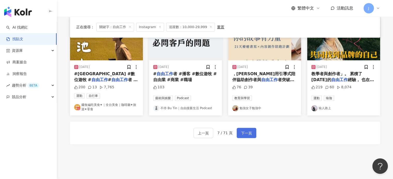
click at [249, 134] on span "下一頁" at bounding box center [246, 133] width 11 height 6
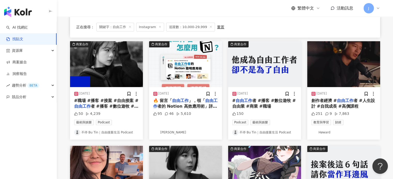
scroll to position [258, 0]
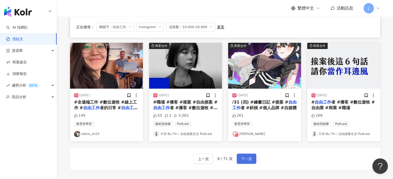
click at [245, 159] on span "下一頁" at bounding box center [246, 159] width 11 height 6
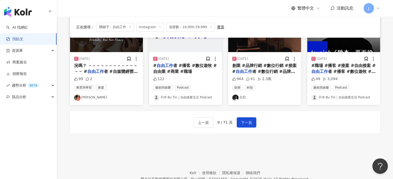
scroll to position [316, 0]
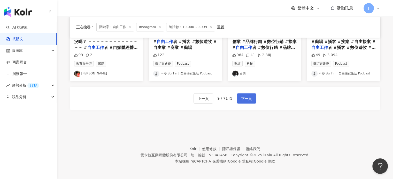
click at [249, 96] on span "下一頁" at bounding box center [246, 99] width 11 height 6
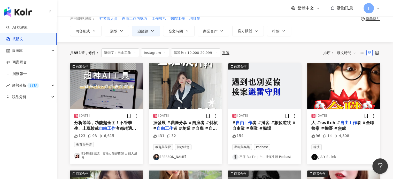
scroll to position [0, 0]
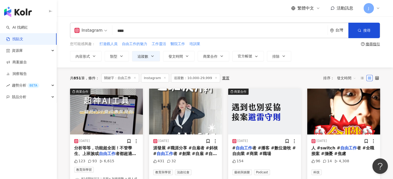
drag, startPoint x: 159, startPoint y: 29, endPoint x: 86, endPoint y: 33, distance: 72.9
click at [86, 33] on div "Instagram 自由工作 **** 台灣 搜尋" at bounding box center [225, 30] width 310 height 15
type input "****"
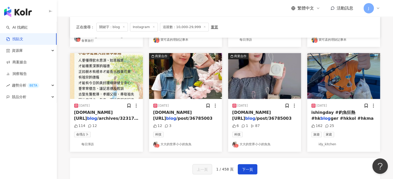
scroll to position [258, 0]
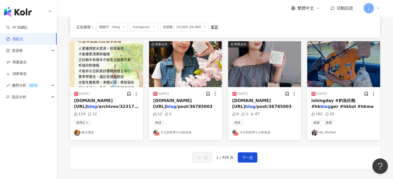
drag, startPoint x: 253, startPoint y: 157, endPoint x: 283, endPoint y: 158, distance: 30.0
click at [283, 158] on div "上一頁 1 / 458 頁 下一頁" at bounding box center [225, 157] width 310 height 23
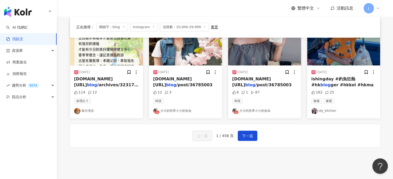
scroll to position [310, 0]
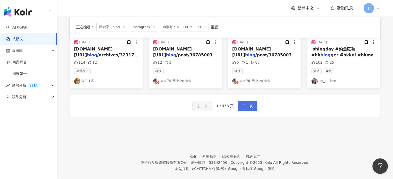
click at [251, 106] on button "下一頁" at bounding box center [248, 106] width 20 height 10
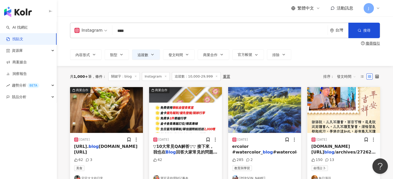
scroll to position [129, 0]
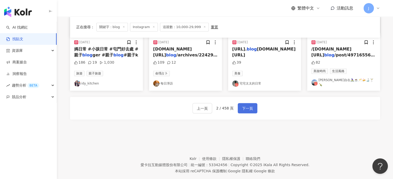
click at [243, 106] on span "下一頁" at bounding box center [247, 109] width 11 height 6
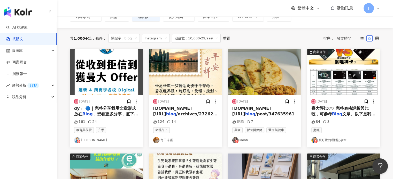
scroll to position [181, 0]
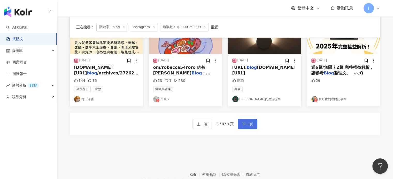
click at [245, 123] on span "下一頁" at bounding box center [247, 124] width 11 height 6
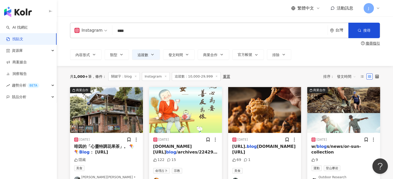
scroll to position [129, 0]
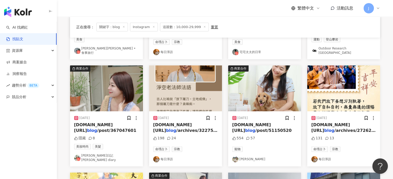
click at [106, 125] on span "[DOMAIN_NAME][URL]" at bounding box center [93, 128] width 39 height 11
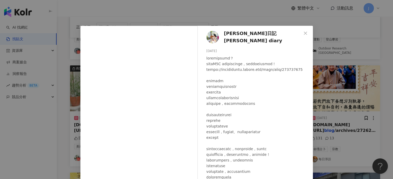
click at [337, 111] on div "[PERSON_NAME]日記[PERSON_NAME] diary [DATE] 隱藏 8 查看原始貼文" at bounding box center [196, 89] width 393 height 179
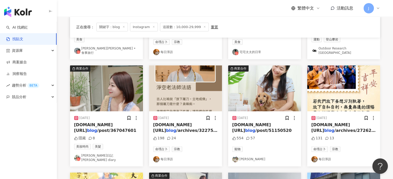
click at [268, 123] on span "[DOMAIN_NAME][URL]" at bounding box center [251, 128] width 39 height 11
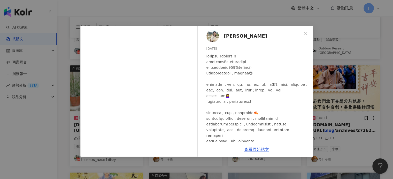
click at [344, 134] on div "[PERSON_NAME] [DATE] 554 57 查看原始貼文" at bounding box center [196, 89] width 393 height 179
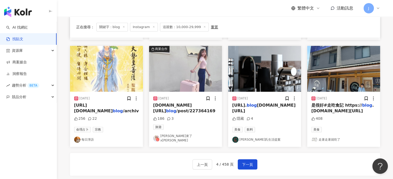
scroll to position [258, 0]
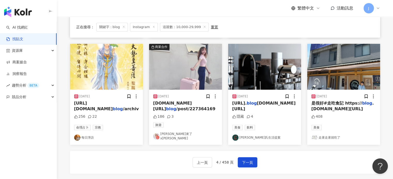
click at [176, 95] on div "[DATE] [DOMAIN_NAME][URL] blog /post/227364169 186 3 旅遊 [PERSON_NAME]來了x[PERSON…" at bounding box center [185, 117] width 73 height 55
click at [177, 101] on span "[DOMAIN_NAME][URL]" at bounding box center [172, 106] width 39 height 11
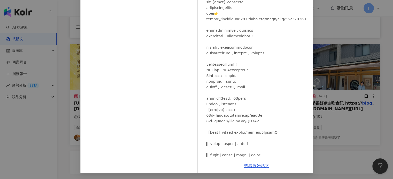
scroll to position [33, 0]
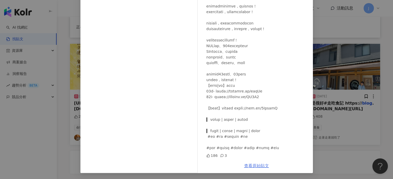
click at [256, 165] on link "查看原始貼文" at bounding box center [256, 166] width 25 height 5
click at [388, 146] on div "[PERSON_NAME]來了x[PERSON_NAME] [DATE] 186 3 查看原始貼文" at bounding box center [196, 89] width 393 height 179
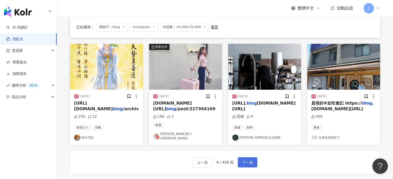
click at [252, 158] on button "下一頁" at bounding box center [248, 163] width 20 height 10
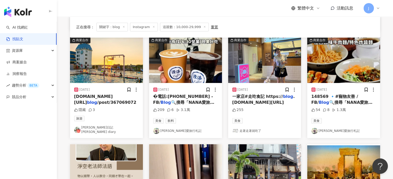
scroll to position [52, 0]
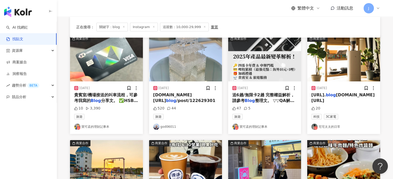
click at [336, 97] on mark "blog" at bounding box center [331, 95] width 10 height 5
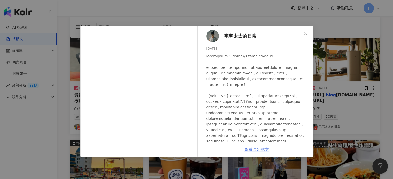
click at [247, 149] on link "查看原始貼文" at bounding box center [256, 149] width 25 height 5
click at [328, 106] on div "宅宅太太的日常 [DATE] 20 查看原始貼文" at bounding box center [196, 89] width 393 height 179
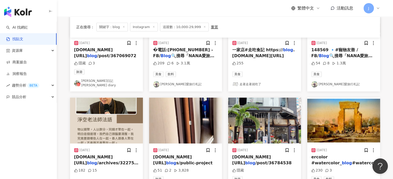
scroll to position [258, 0]
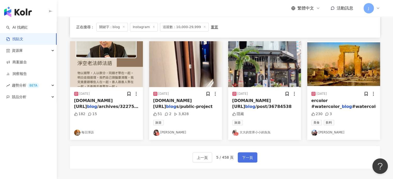
click at [252, 153] on button "下一頁" at bounding box center [248, 158] width 20 height 10
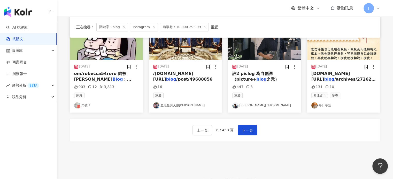
scroll to position [315, 0]
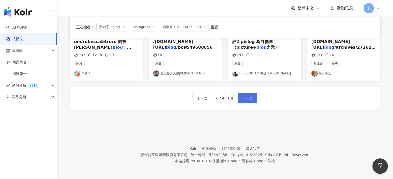
click at [244, 97] on span "下一頁" at bounding box center [247, 99] width 11 height 6
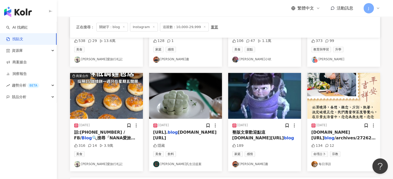
scroll to position [284, 0]
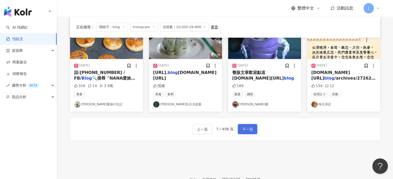
click at [245, 130] on span "下一頁" at bounding box center [247, 130] width 11 height 6
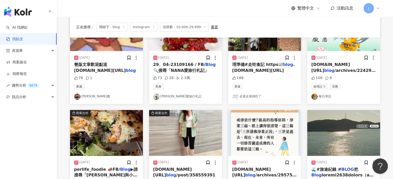
scroll to position [258, 0]
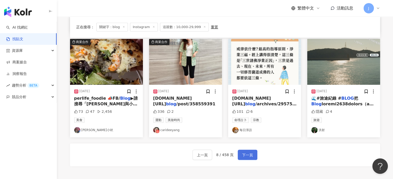
click at [250, 155] on span "下一頁" at bounding box center [247, 155] width 11 height 6
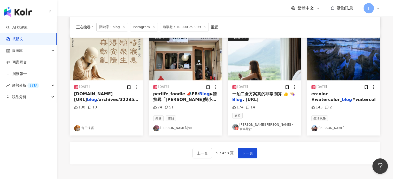
scroll to position [252, 0]
